Goal: Information Seeking & Learning: Understand process/instructions

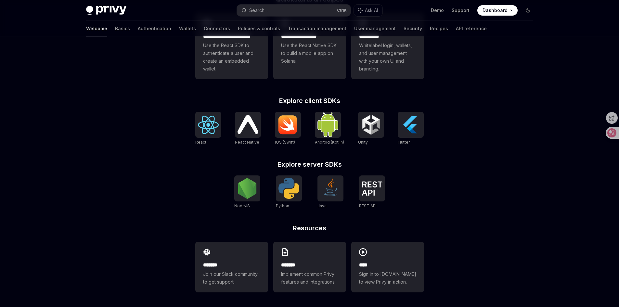
scroll to position [210, 0]
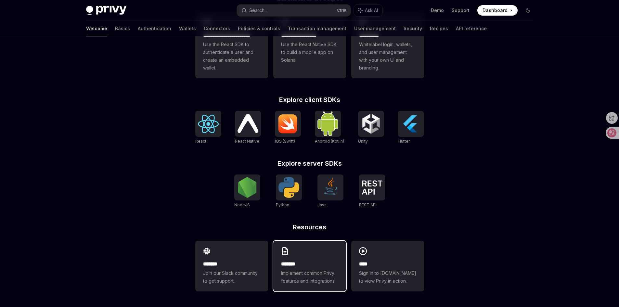
click at [314, 259] on div "******* Implement common Privy features and integrations." at bounding box center [309, 266] width 73 height 51
type textarea "*"
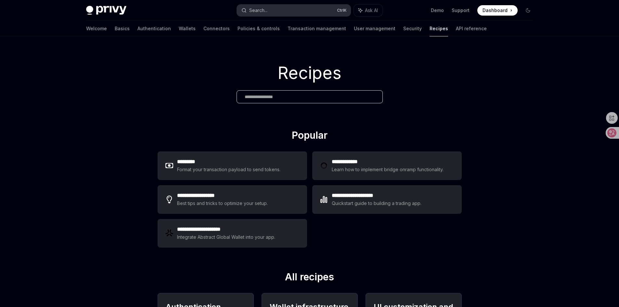
click at [267, 7] on div "Search..." at bounding box center [258, 10] width 18 height 8
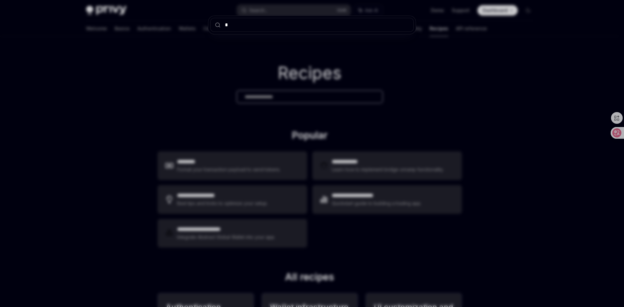
type input "**"
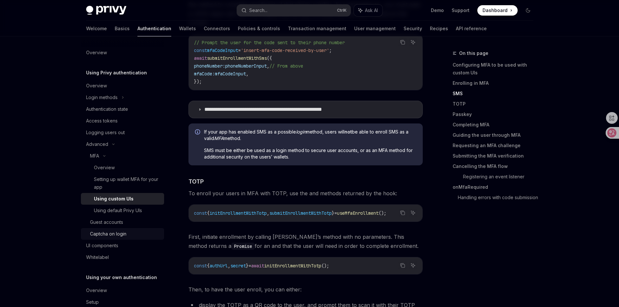
scroll to position [26, 0]
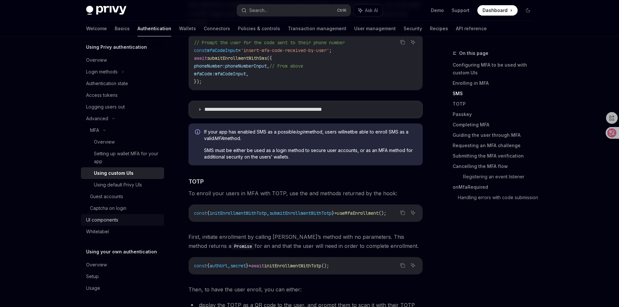
click at [114, 219] on div "UI components" at bounding box center [102, 220] width 32 height 8
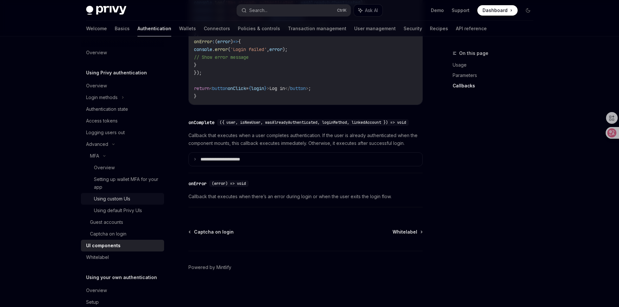
click at [124, 198] on div "Using custom UIs" at bounding box center [112, 199] width 36 height 8
type textarea "*"
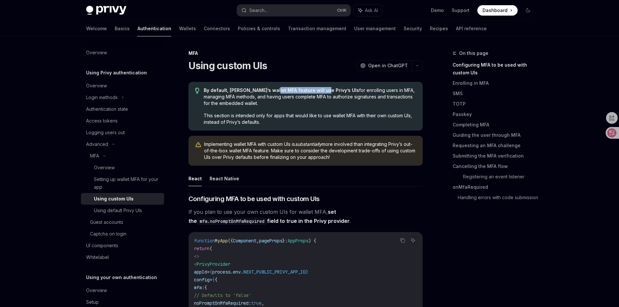
drag, startPoint x: 292, startPoint y: 92, endPoint x: 329, endPoint y: 92, distance: 37.1
click at [329, 92] on span "By default, [PERSON_NAME]’s wallet MFA feature will use Privy’s UIs for enrolli…" at bounding box center [310, 96] width 212 height 19
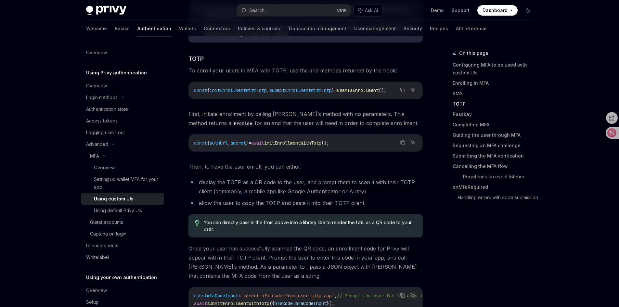
scroll to position [845, 0]
